Goal: Book appointment/travel/reservation

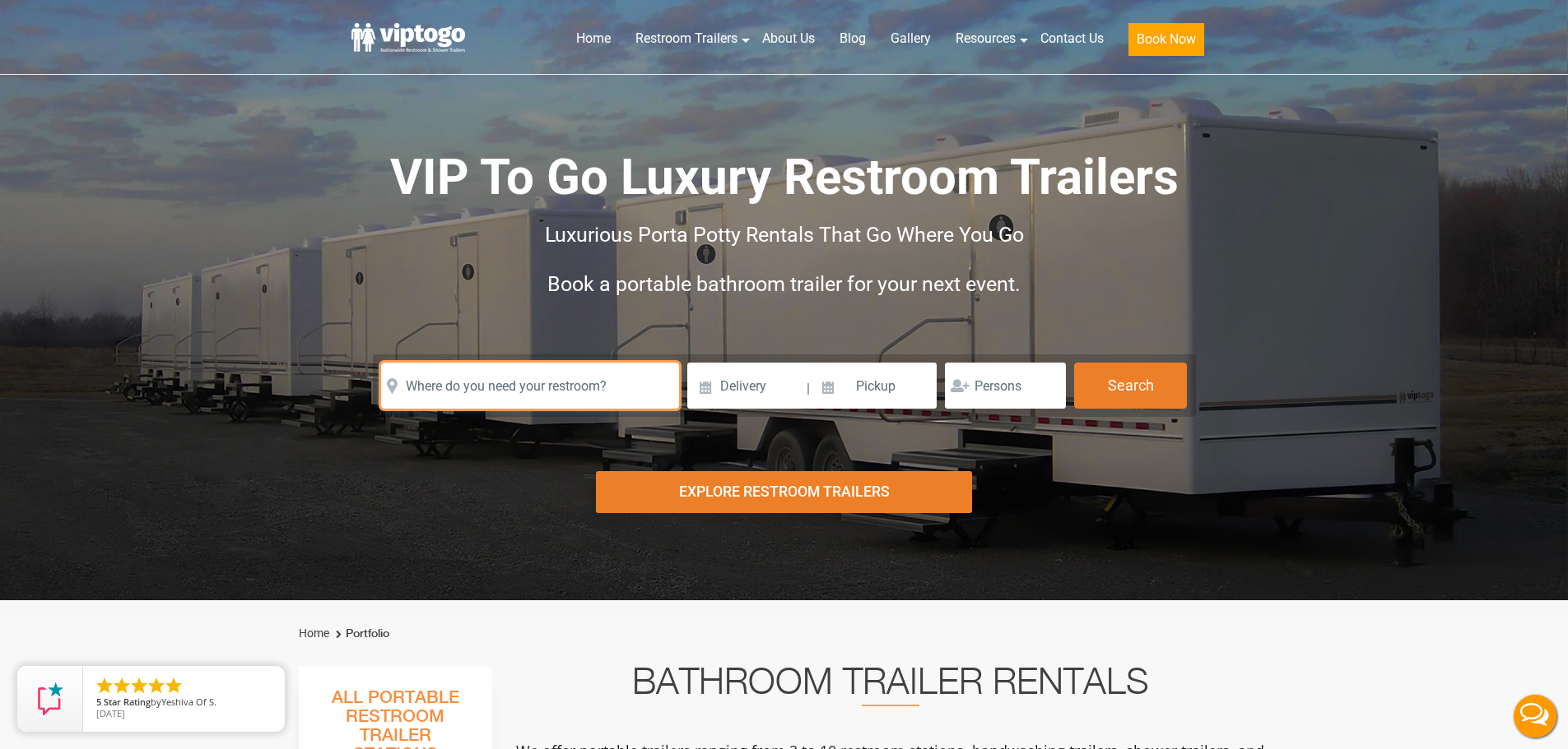
click at [435, 396] on input "text" at bounding box center [530, 385] width 298 height 46
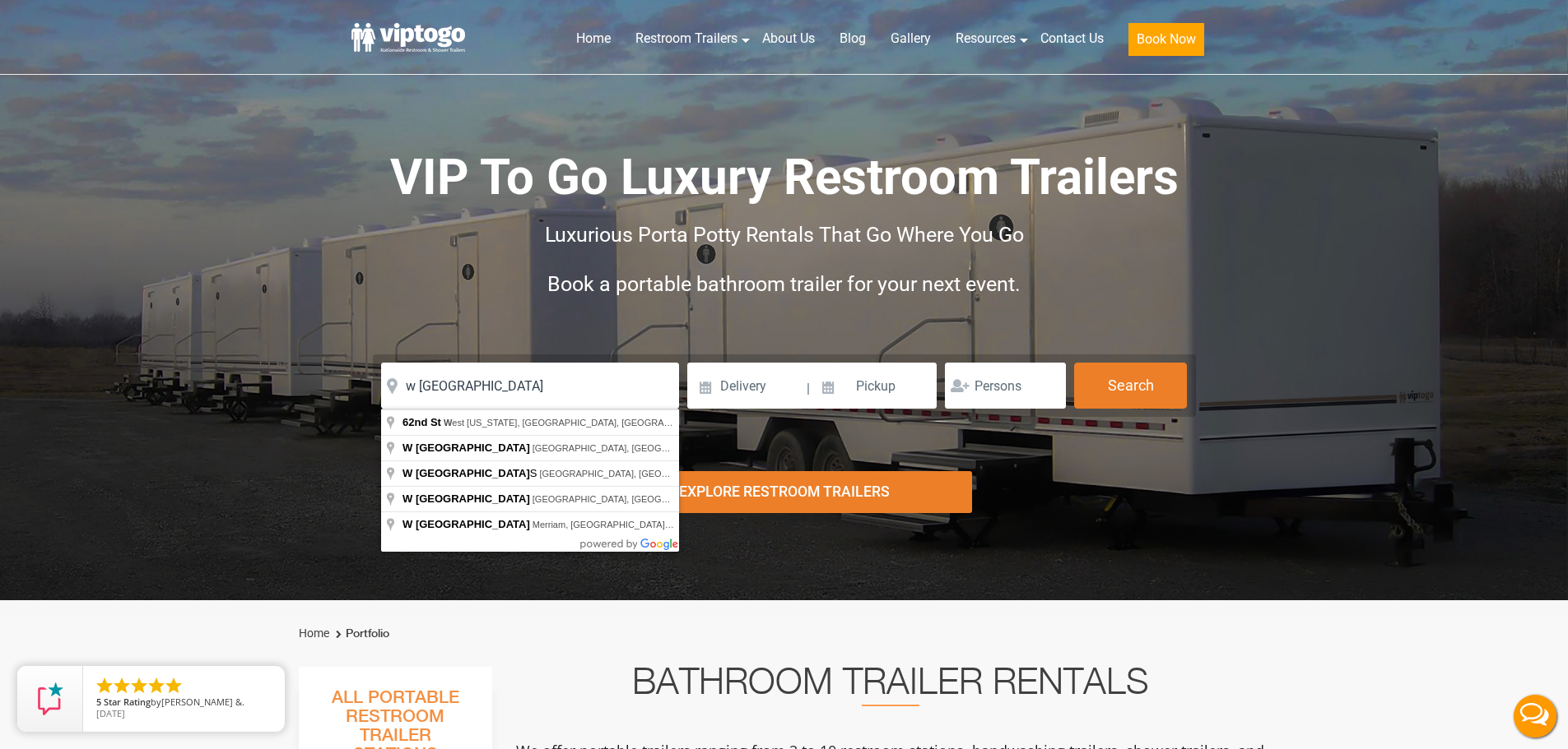
type input "[STREET_ADDRESS][US_STATE]"
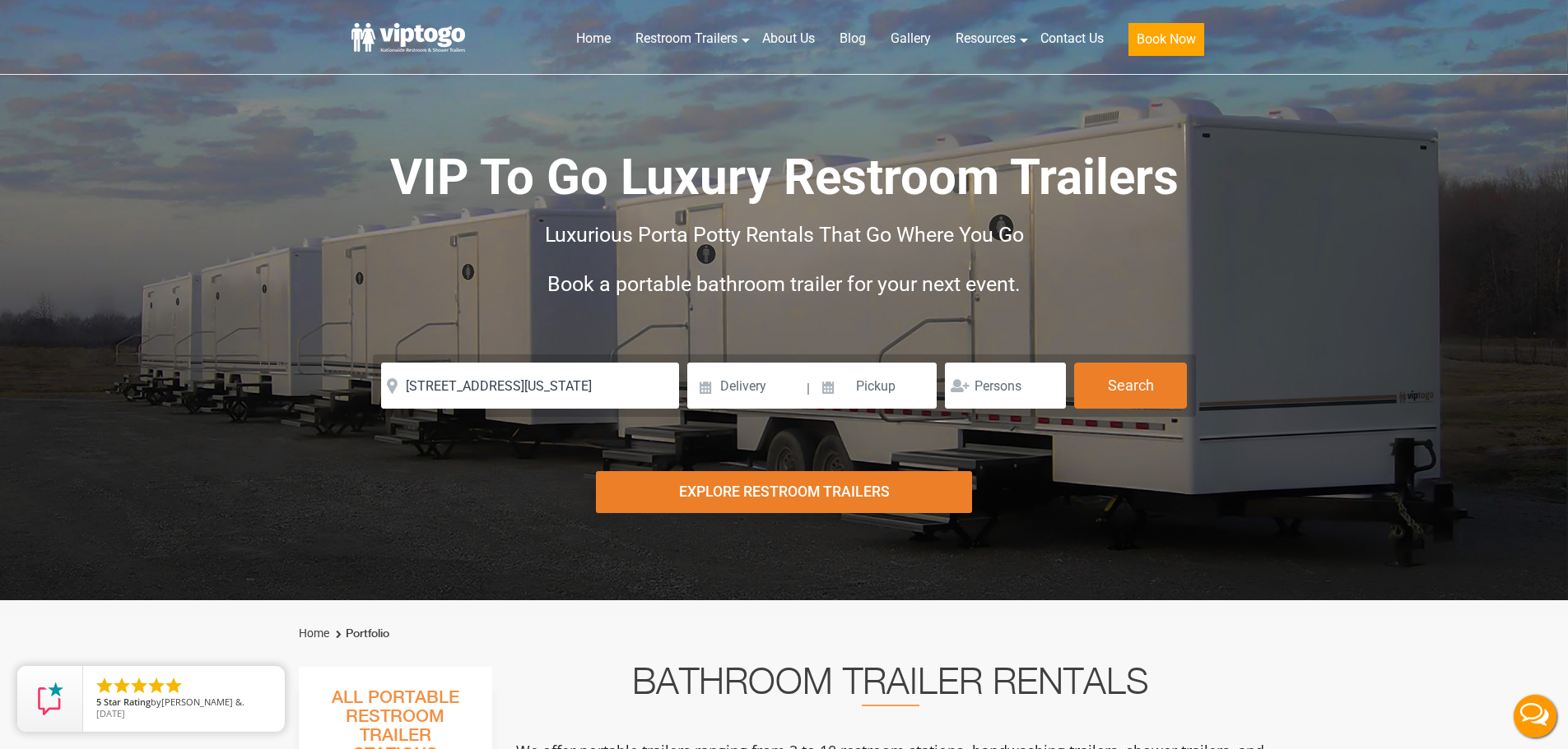
drag, startPoint x: 453, startPoint y: 414, endPoint x: 459, endPoint y: 398, distance: 17.1
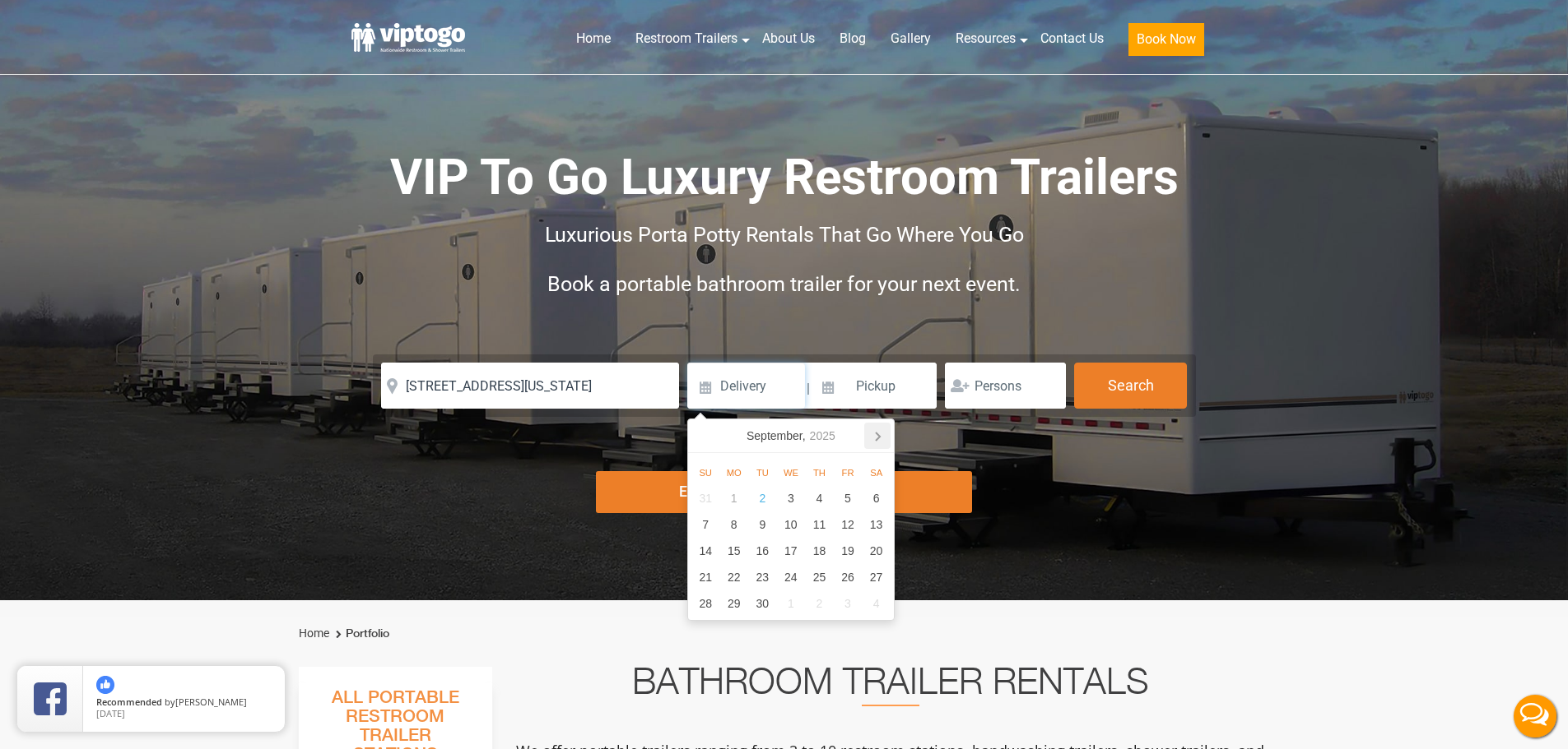
click at [869, 438] on icon at bounding box center [877, 435] width 26 height 26
click at [799, 606] on div "29" at bounding box center [791, 604] width 29 height 26
type input "[DATE]"
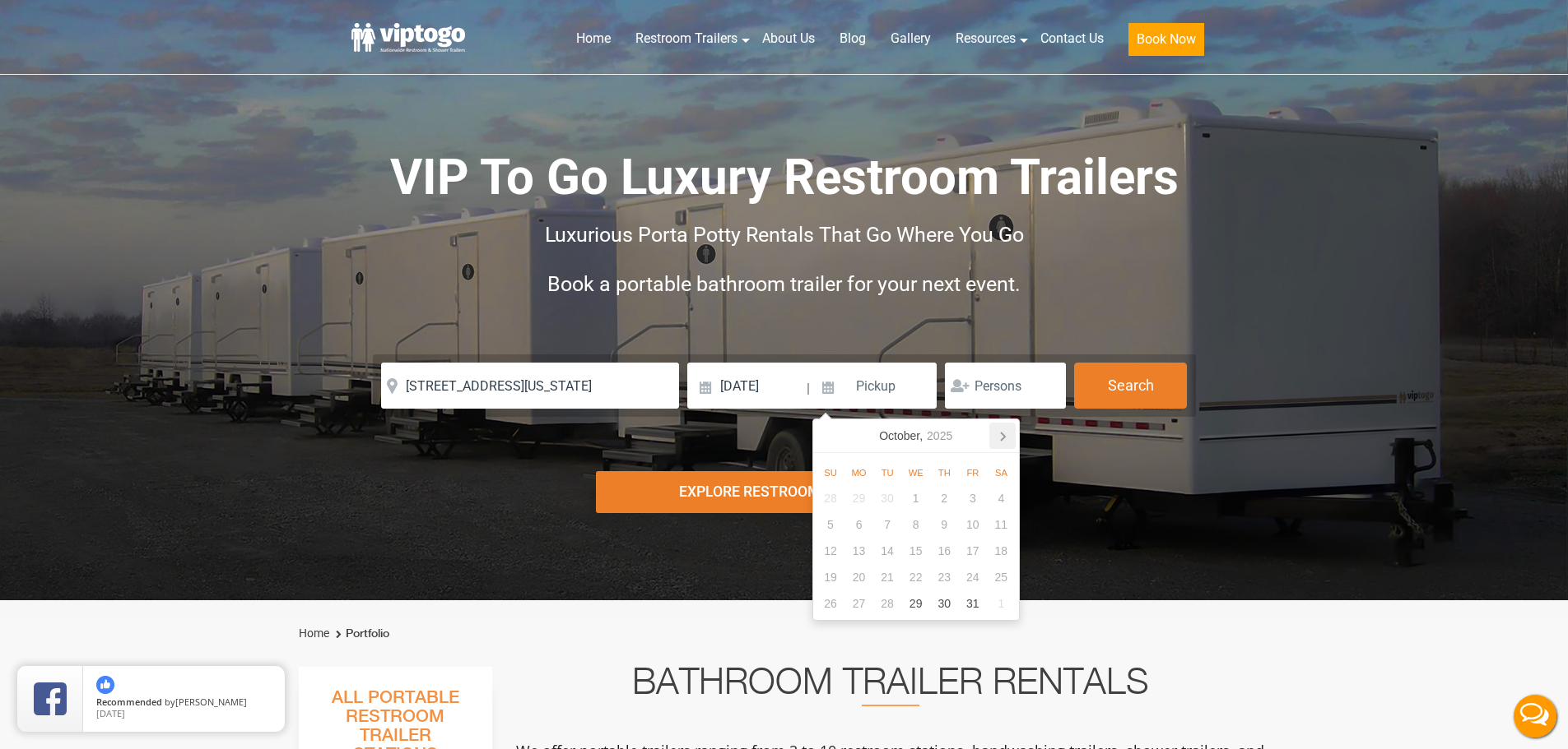
click at [1009, 442] on icon at bounding box center [1002, 435] width 26 height 26
click at [858, 519] on div "5" at bounding box center [859, 524] width 29 height 26
type input "[DATE]"
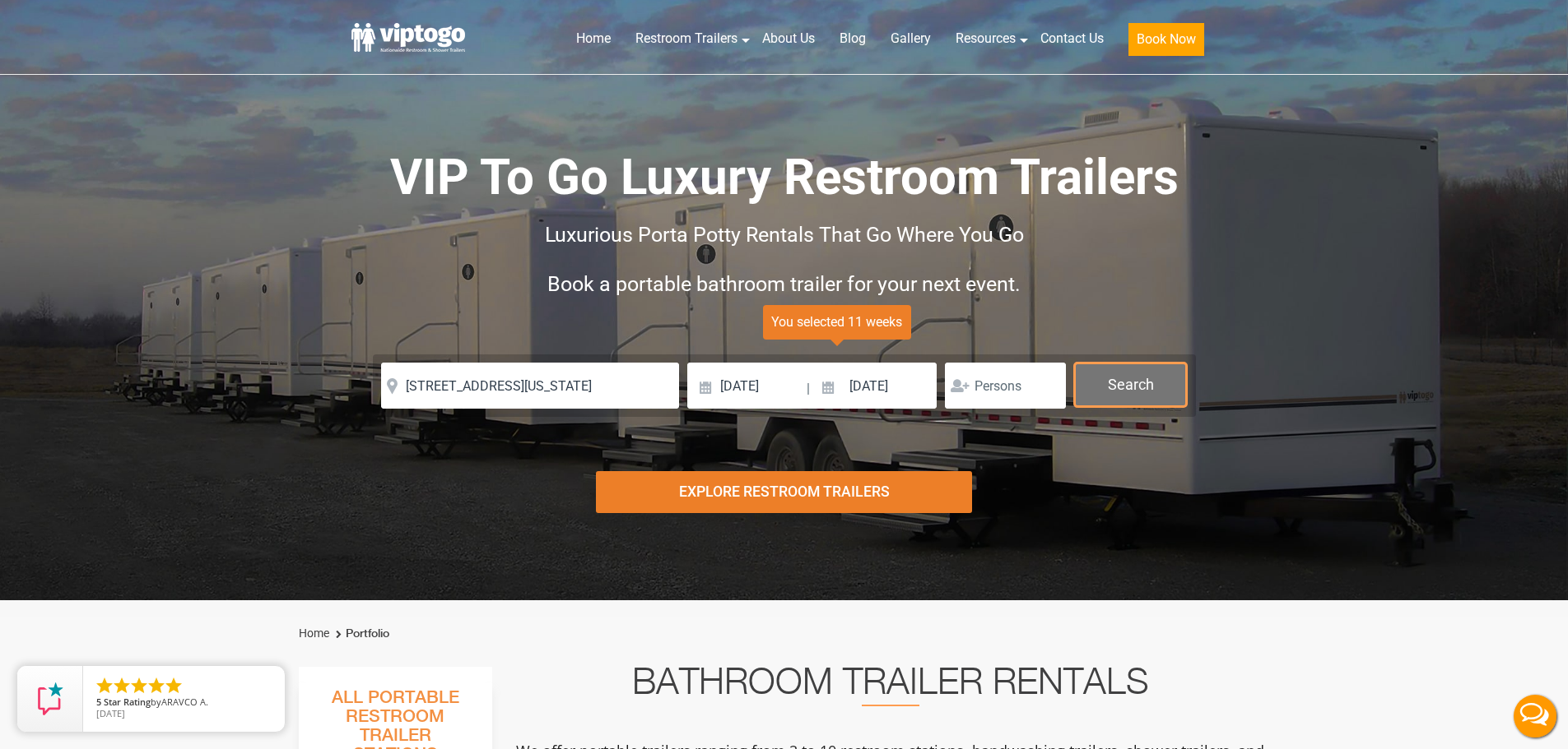
click at [1115, 376] on button "Search" at bounding box center [1131, 384] width 113 height 45
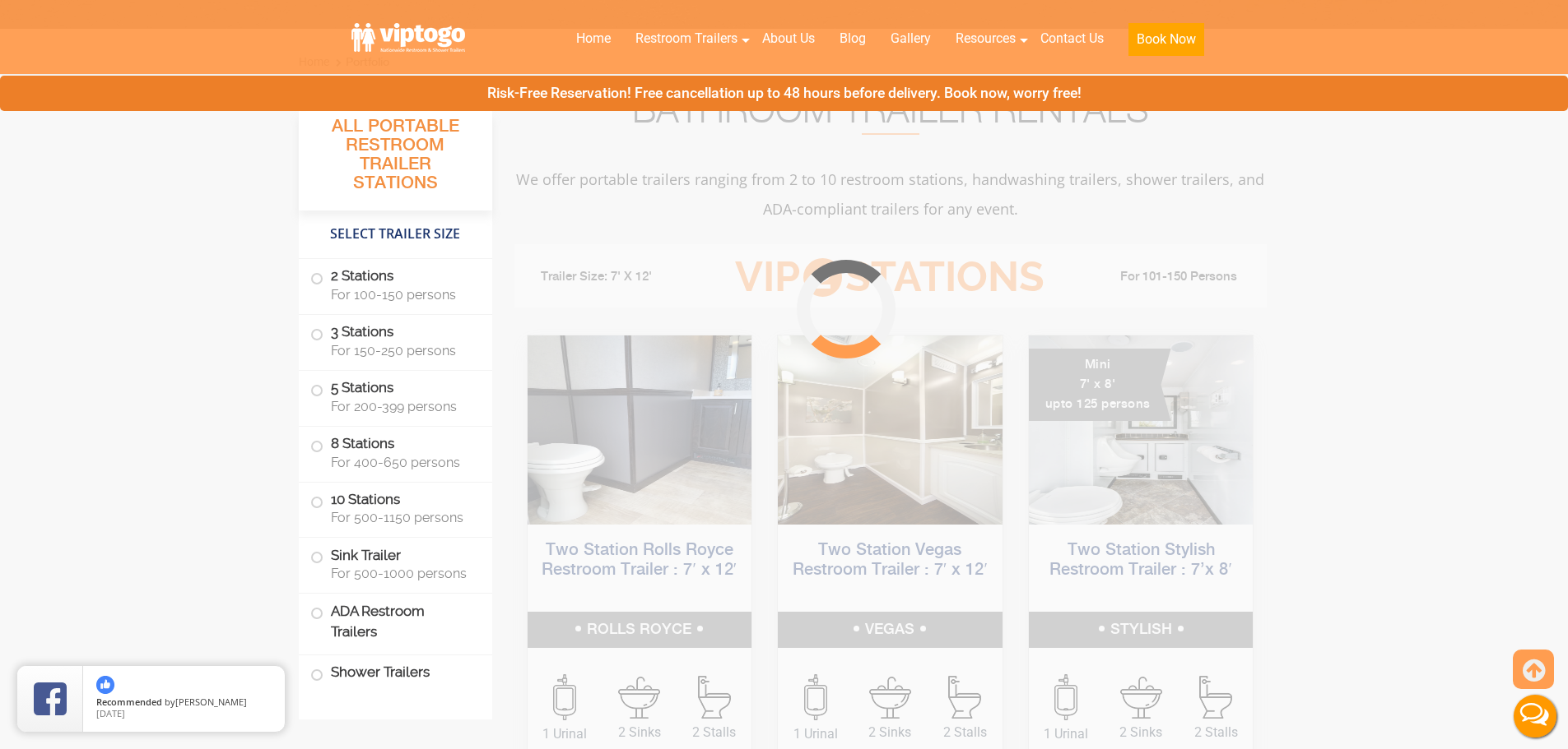
scroll to position [666, 0]
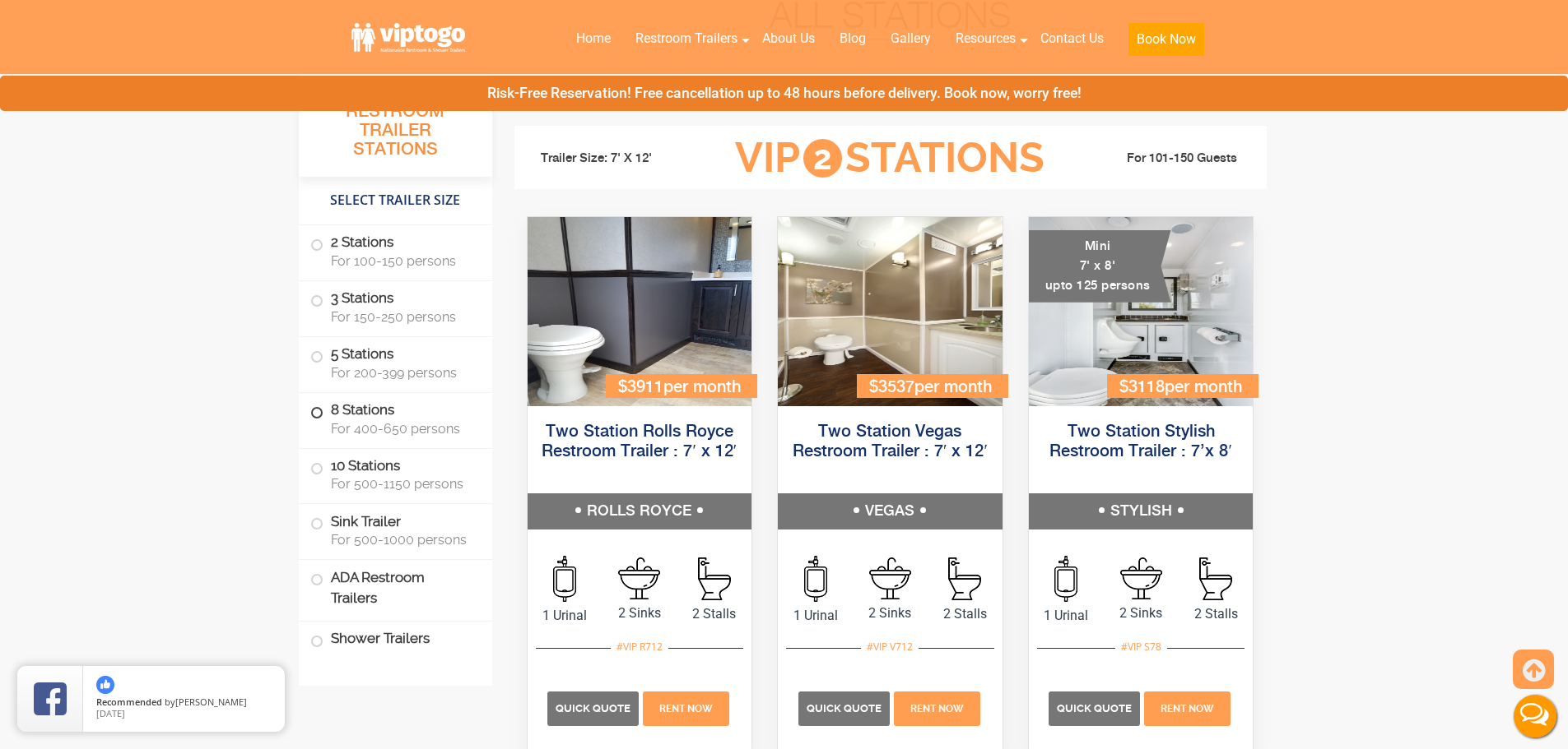
click at [402, 412] on label "8 Stations For 400-650 persons" at bounding box center [395, 419] width 170 height 51
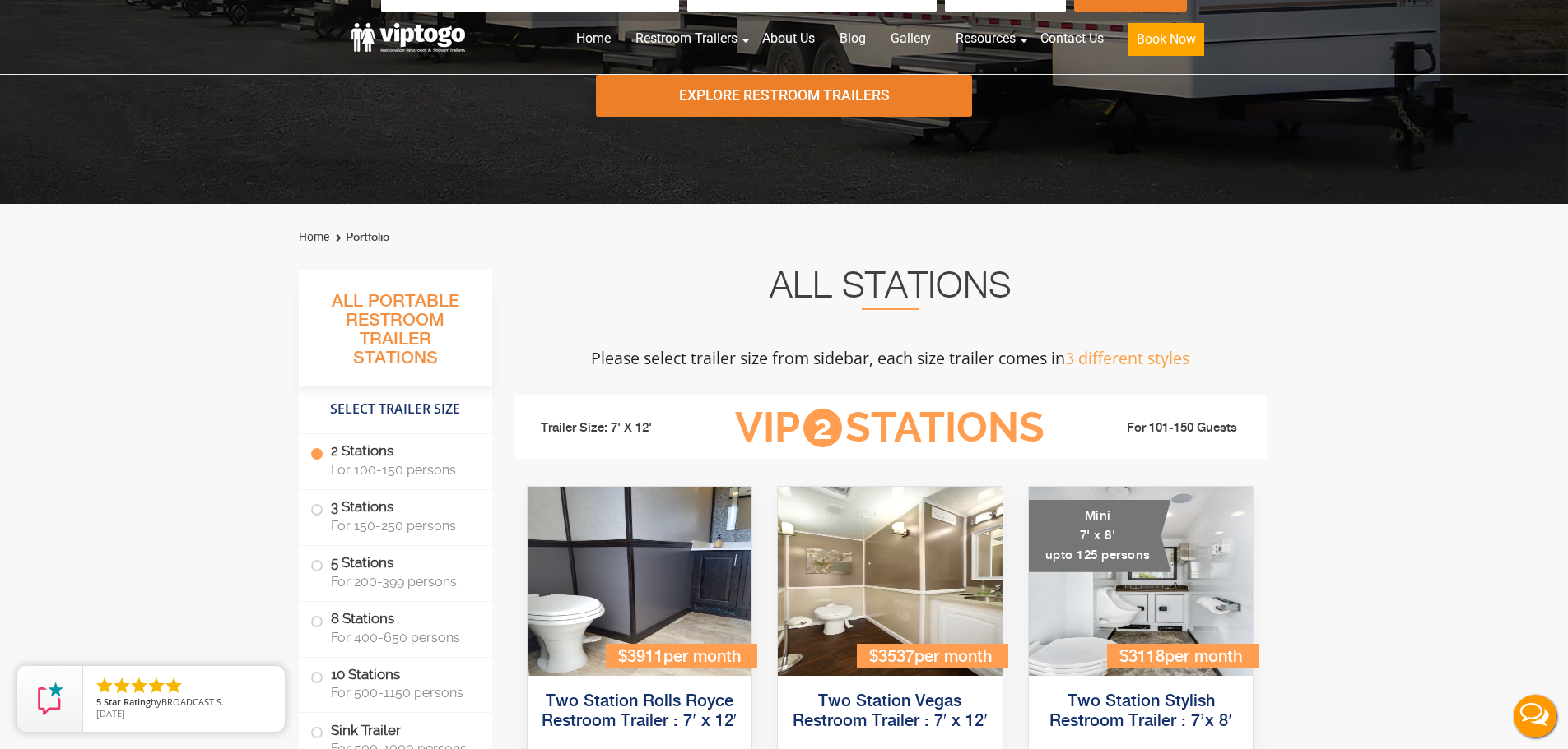
scroll to position [0, 0]
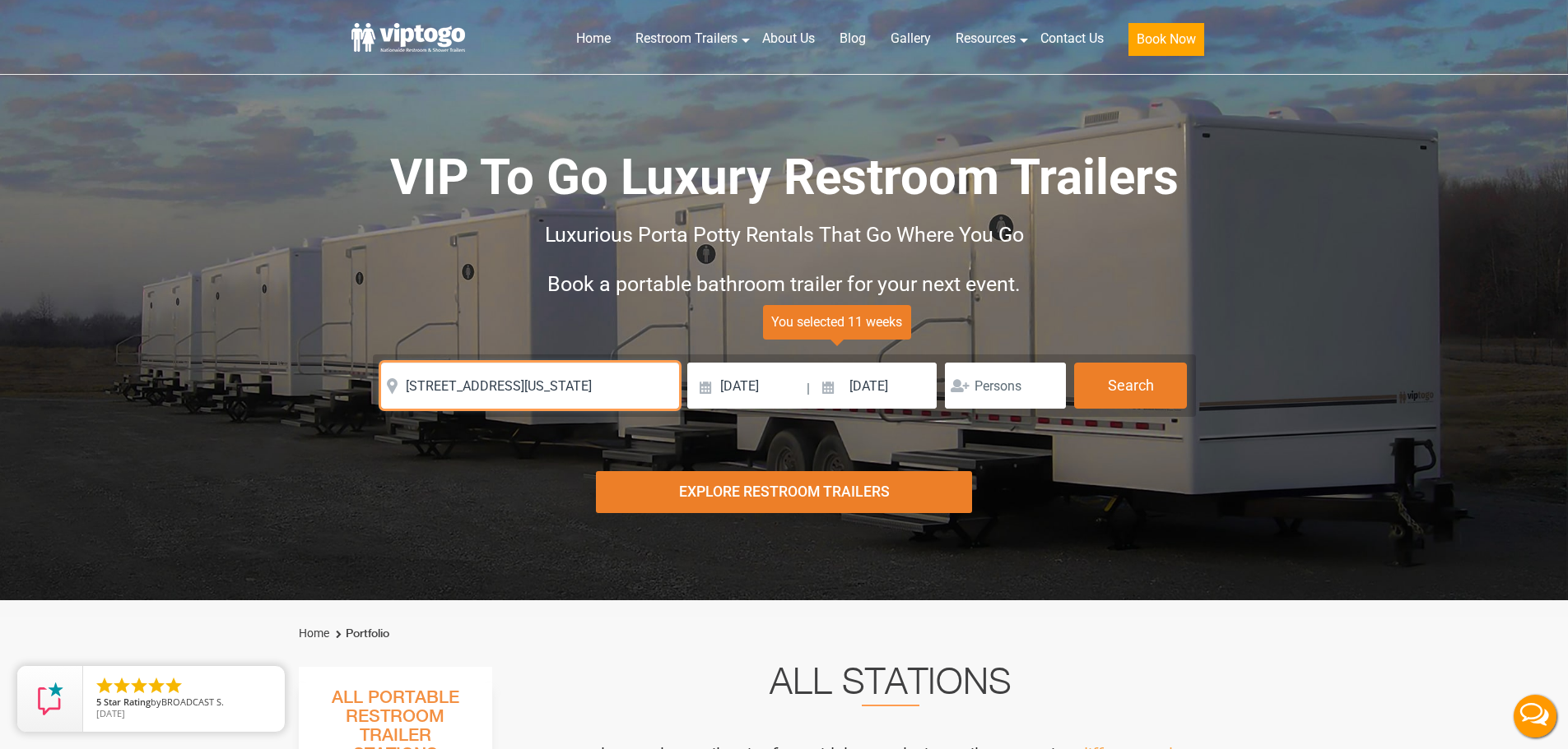
click at [516, 376] on input "[STREET_ADDRESS][US_STATE]" at bounding box center [530, 385] width 298 height 46
click at [640, 386] on input "[STREET_ADDRESS][US_STATE]" at bounding box center [530, 385] width 298 height 46
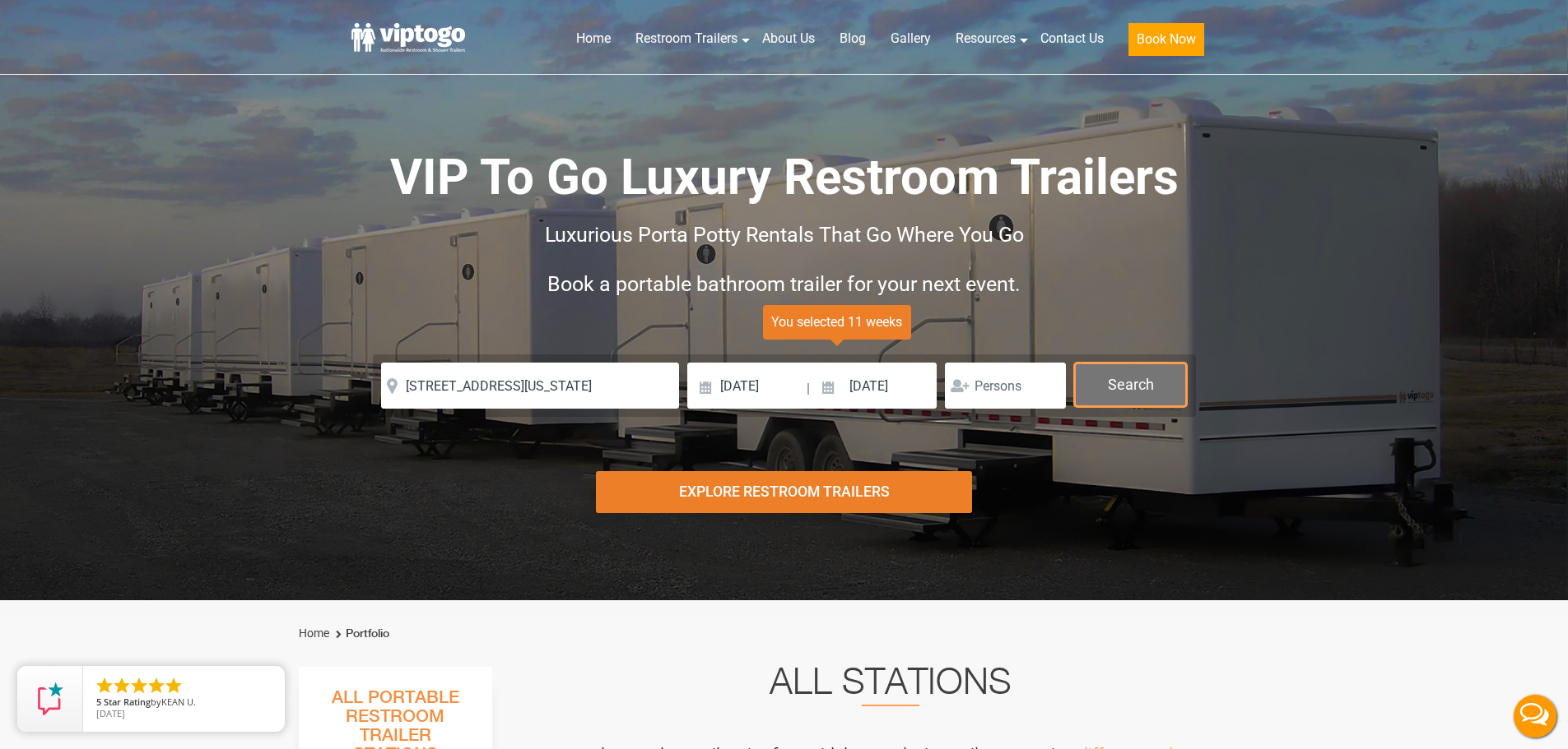
click at [1131, 379] on button "Search" at bounding box center [1131, 384] width 113 height 45
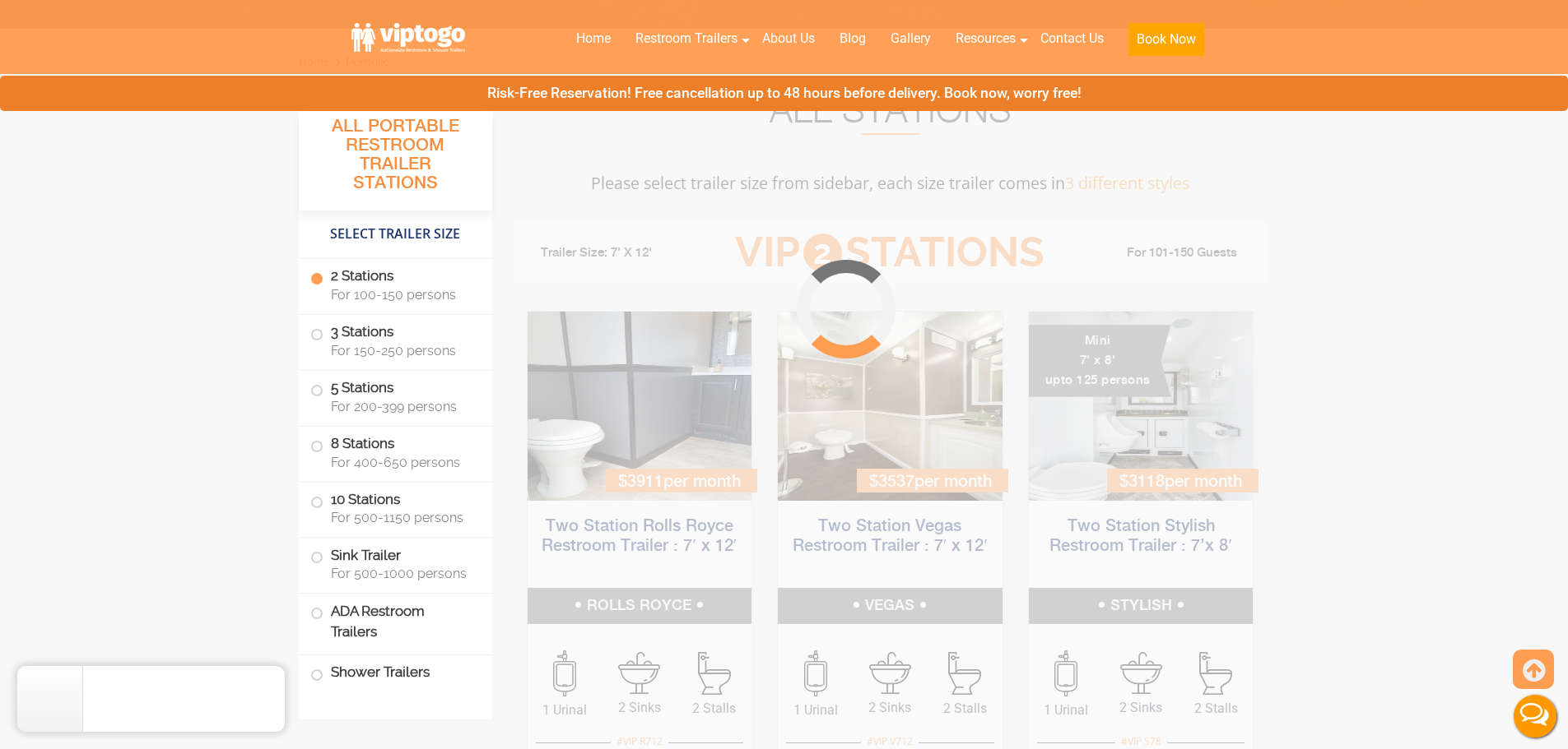
scroll to position [666, 0]
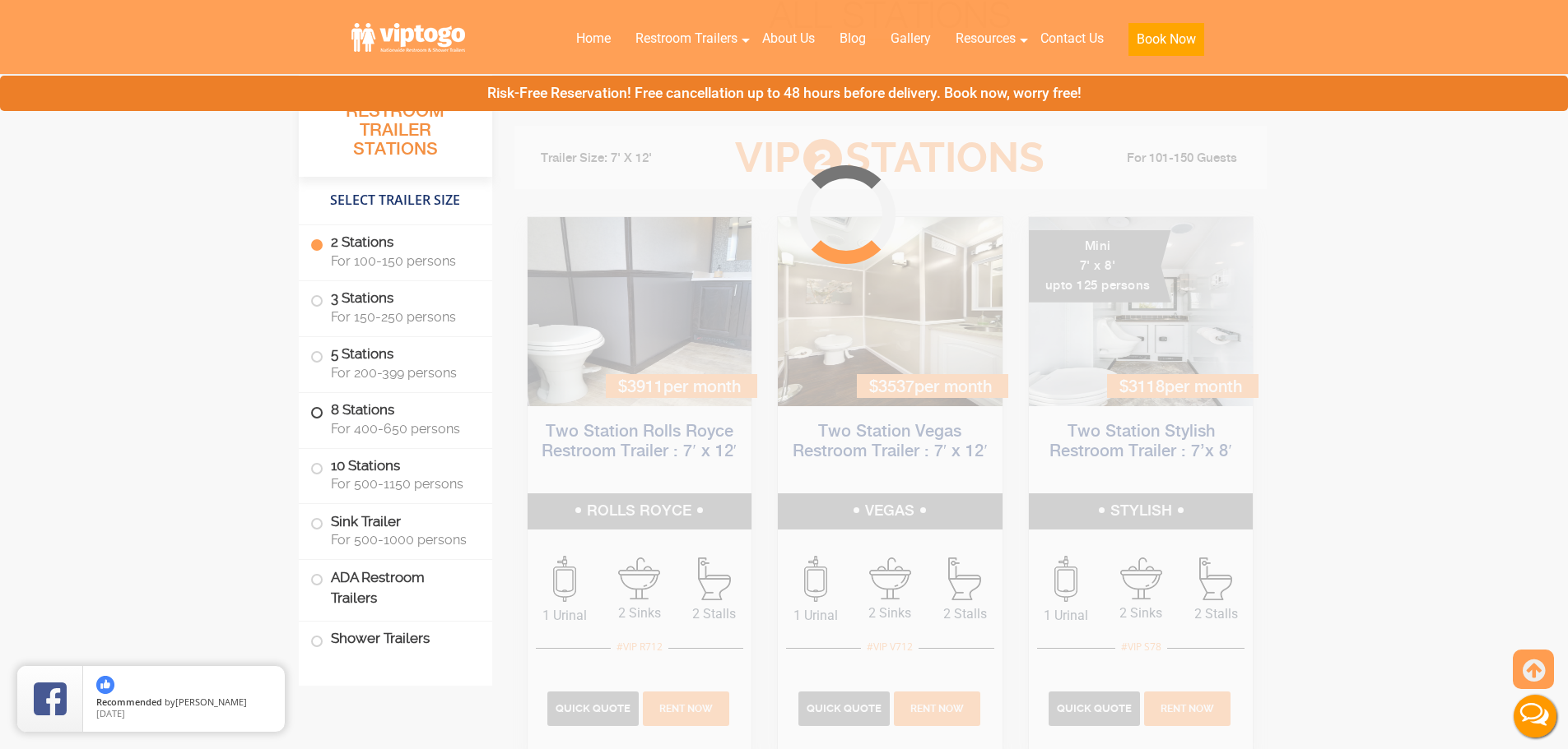
click at [381, 425] on span "For 400-650 persons" at bounding box center [402, 428] width 142 height 15
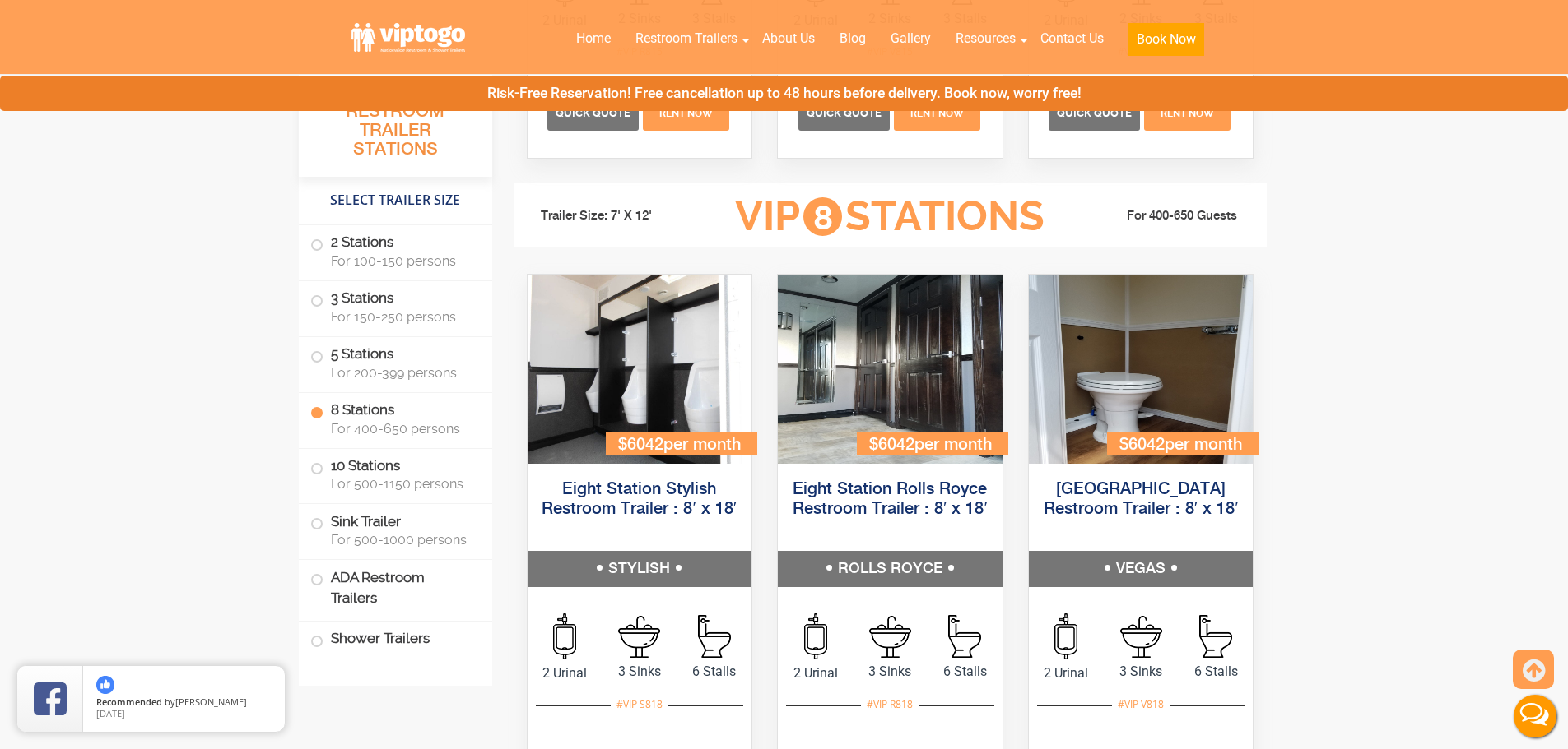
scroll to position [3117, 0]
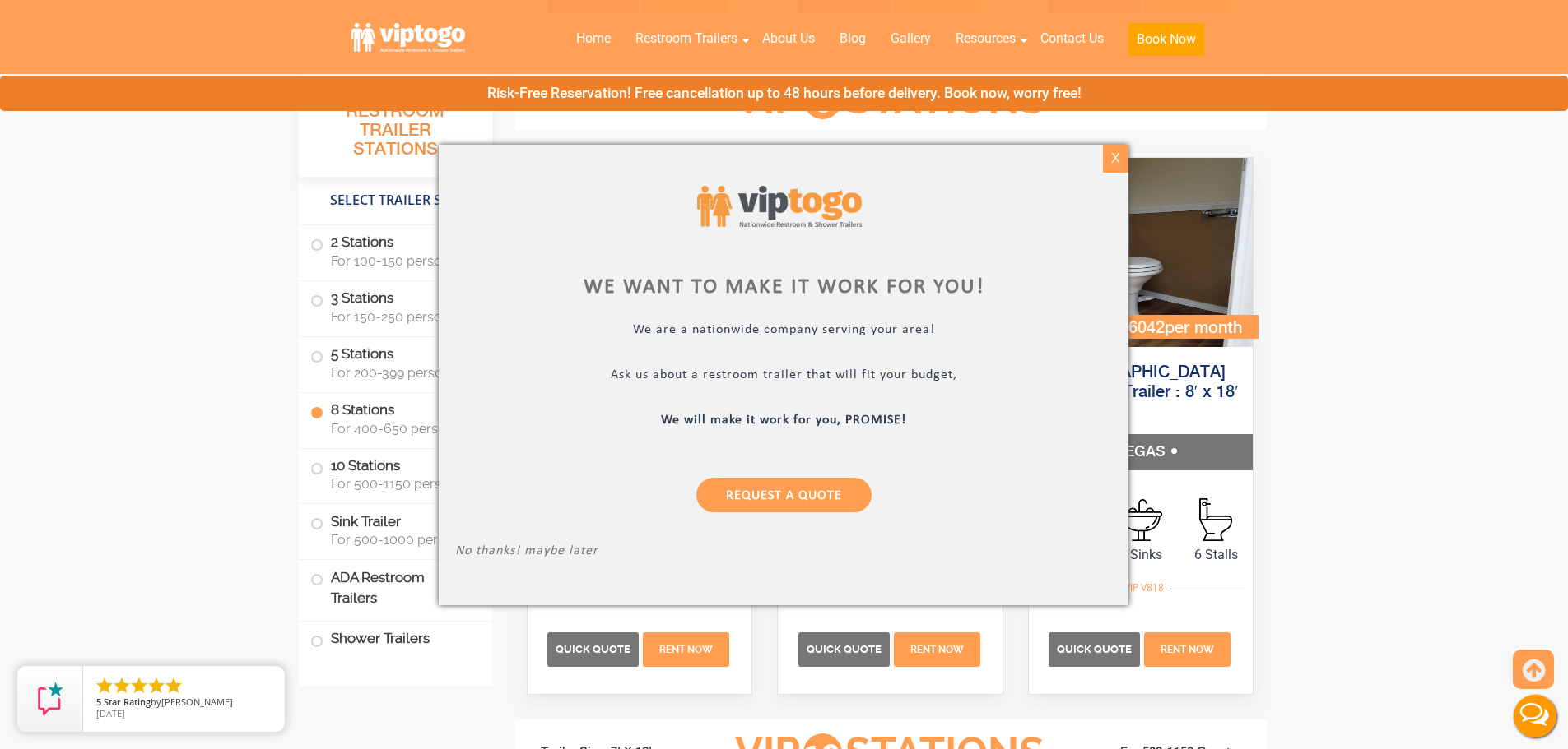
click at [1108, 171] on div "X" at bounding box center [1115, 158] width 25 height 28
